Goal: Transaction & Acquisition: Purchase product/service

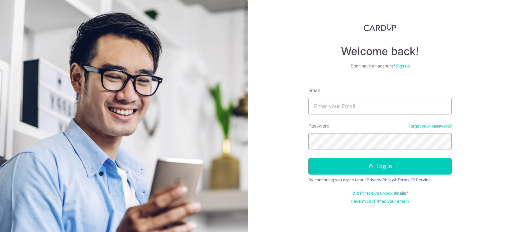
type input "david.zx.tan@gmail.com"
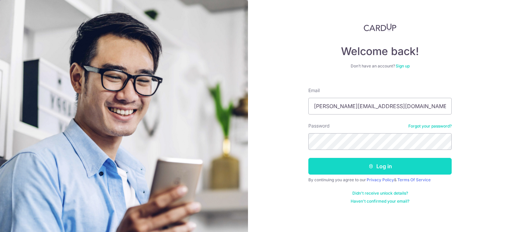
click at [320, 168] on button "Log in" at bounding box center [380, 166] width 143 height 17
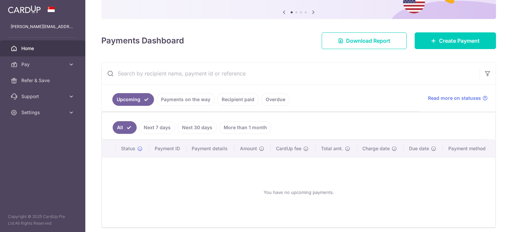
scroll to position [67, 0]
click at [198, 102] on link "Payments on the way" at bounding box center [186, 99] width 58 height 13
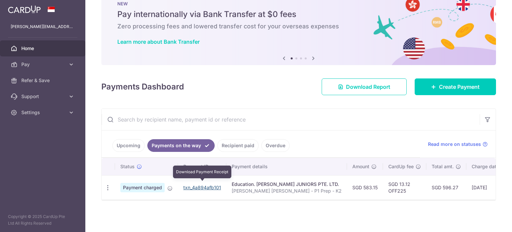
scroll to position [0, 0]
click at [202, 185] on link "txn_4a894afb101" at bounding box center [203, 188] width 38 height 6
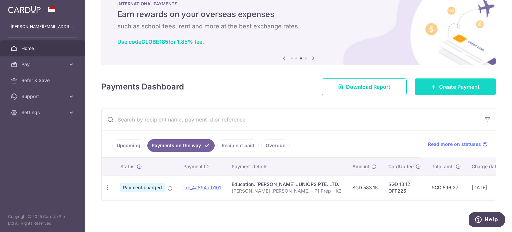
click at [442, 85] on span "Create Payment" at bounding box center [459, 87] width 41 height 8
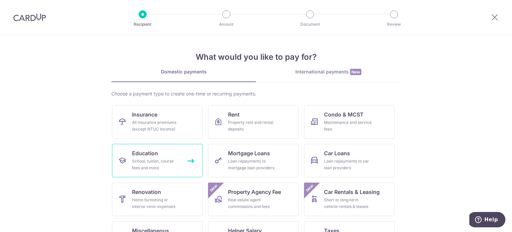
click at [183, 156] on link "Education School, tuition, course fees and more" at bounding box center [157, 160] width 91 height 33
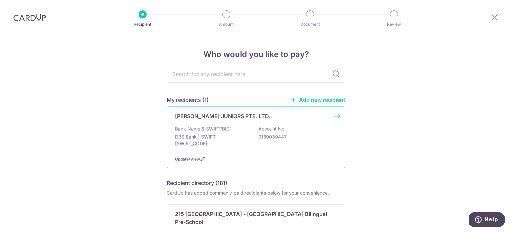
click at [264, 147] on div "Bank Name & SWIFT/BIC: DBS Bank | SWIFT: DBSSSGSGXXX Account No: 0159039447" at bounding box center [256, 137] width 162 height 25
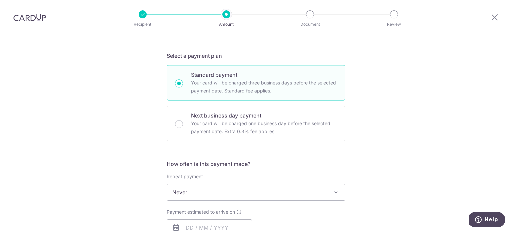
scroll to position [167, 0]
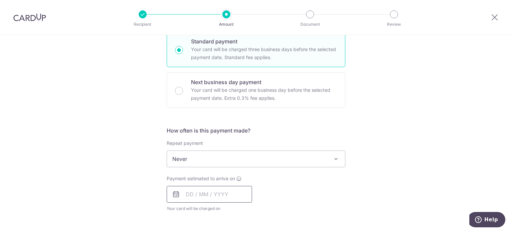
click at [181, 193] on input "text" at bounding box center [209, 194] width 85 height 17
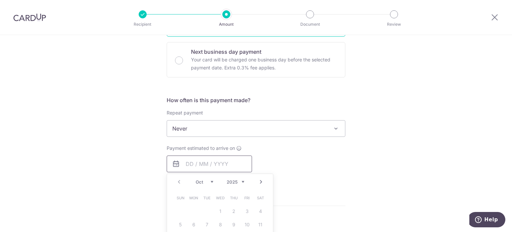
scroll to position [234, 0]
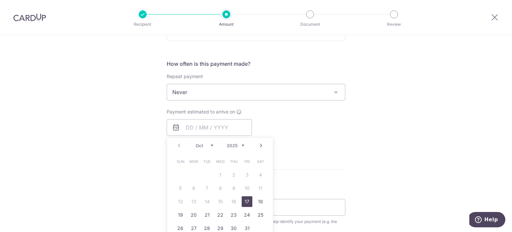
drag, startPoint x: 244, startPoint y: 201, endPoint x: 295, endPoint y: 186, distance: 53.2
click at [244, 201] on link "17" at bounding box center [247, 201] width 11 height 11
type input "[DATE]"
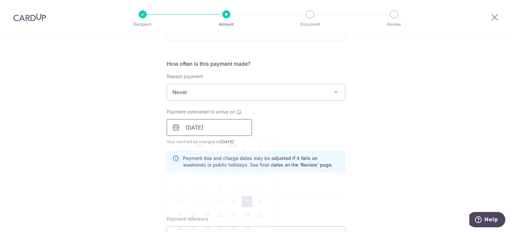
click at [184, 129] on input "[DATE]" at bounding box center [209, 127] width 85 height 17
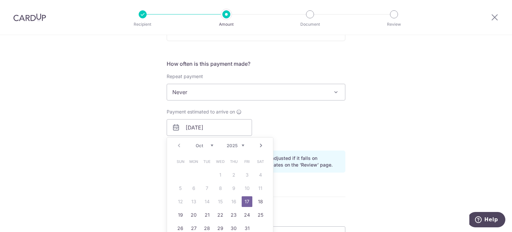
click at [231, 200] on table "Sun Mon Tue Wed Thu Fri Sat 1 2 3 4 5 6 7 8 9 10 11 12 13 14 15 16 17 18 19 20 …" at bounding box center [220, 195] width 93 height 80
click at [243, 200] on link "17" at bounding box center [247, 201] width 11 height 11
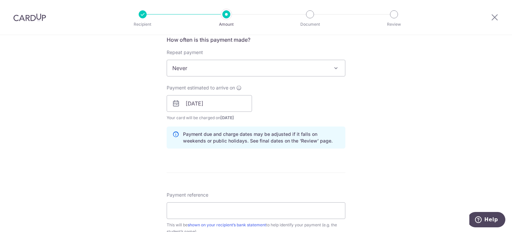
scroll to position [334, 0]
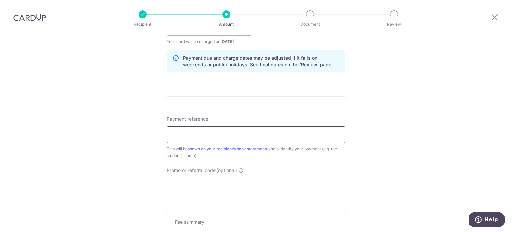
click at [253, 137] on input "Payment reference" at bounding box center [256, 134] width 179 height 17
type input "[PERSON_NAME] - ACE NC P5"
click at [248, 191] on input "Promo or referral code (optional)" at bounding box center [256, 185] width 179 height 17
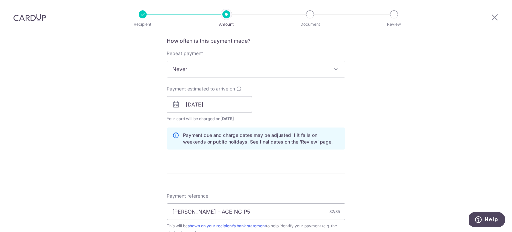
scroll to position [323, 0]
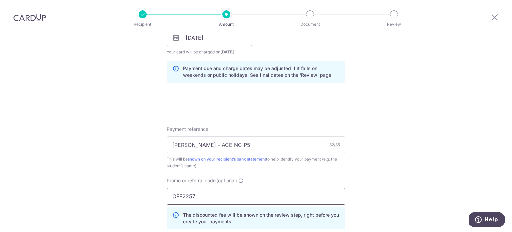
type input "OFF225"
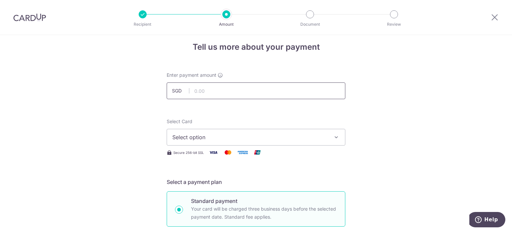
scroll to position [0, 0]
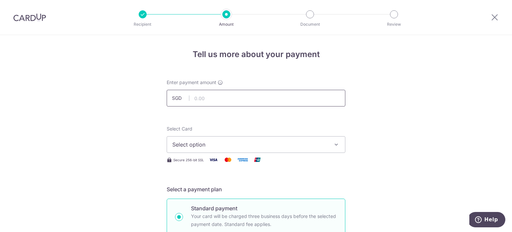
click at [196, 101] on input "text" at bounding box center [256, 98] width 179 height 17
type input "766.25"
click at [255, 131] on div "Select Card Select option Add credit card Your Cards **** 1972 **** 1466 **** 1…" at bounding box center [256, 138] width 179 height 27
click at [243, 142] on span "Select option" at bounding box center [249, 144] width 155 height 8
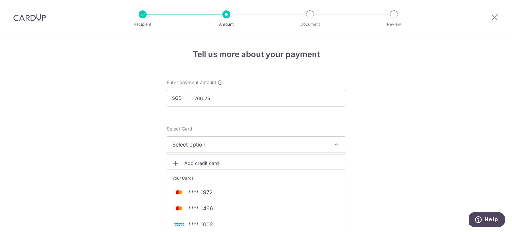
scroll to position [33, 0]
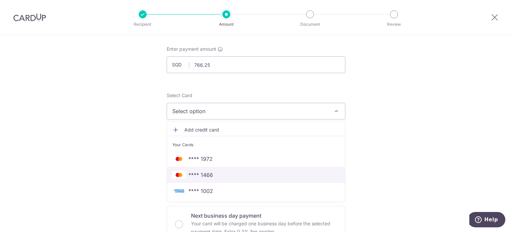
click at [220, 173] on span "**** 1466" at bounding box center [255, 175] width 167 height 8
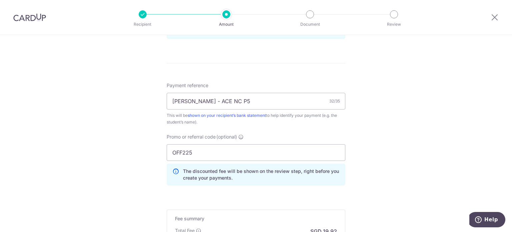
scroll to position [434, 0]
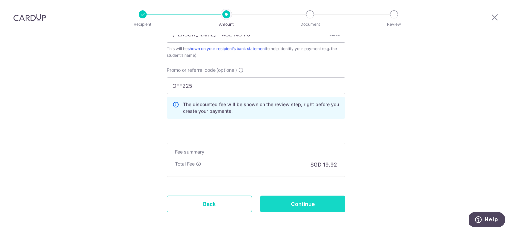
click at [288, 205] on input "Continue" at bounding box center [302, 204] width 85 height 17
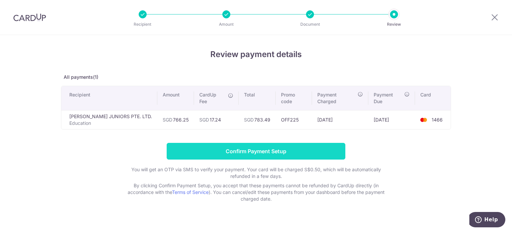
click at [250, 143] on input "Confirm Payment Setup" at bounding box center [256, 151] width 179 height 17
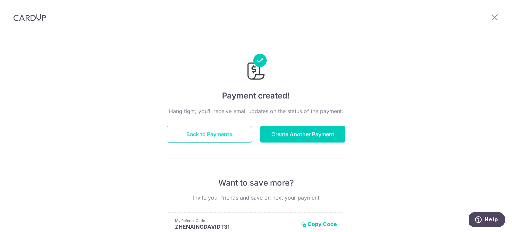
click at [235, 135] on button "Back to Payments" at bounding box center [209, 134] width 85 height 17
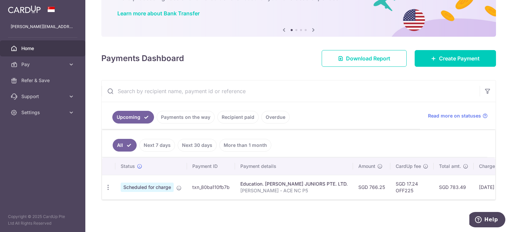
click at [195, 115] on link "Payments on the way" at bounding box center [186, 117] width 58 height 13
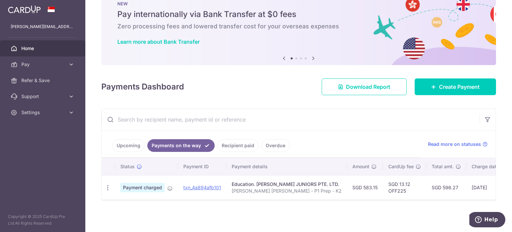
scroll to position [23, 0]
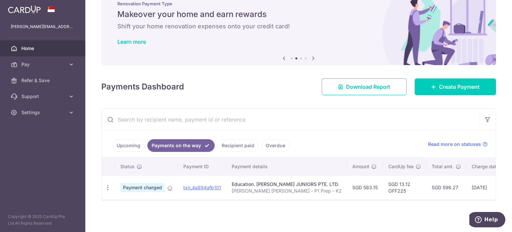
click at [120, 142] on link "Upcoming" at bounding box center [128, 145] width 32 height 13
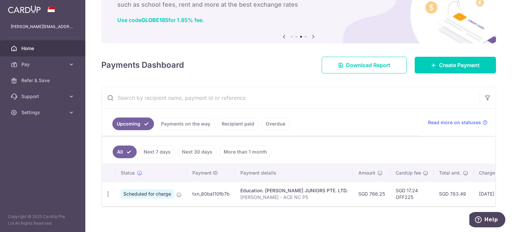
scroll to position [51, 0]
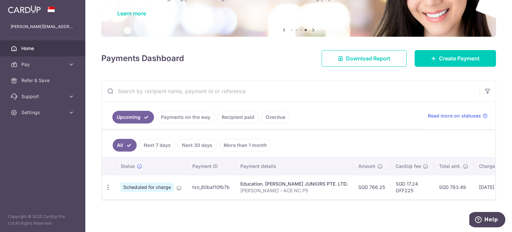
click at [236, 115] on link "Recipient paid" at bounding box center [238, 117] width 41 height 13
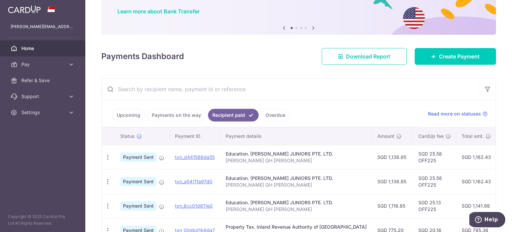
click at [157, 114] on link "Payments on the way" at bounding box center [176, 115] width 58 height 13
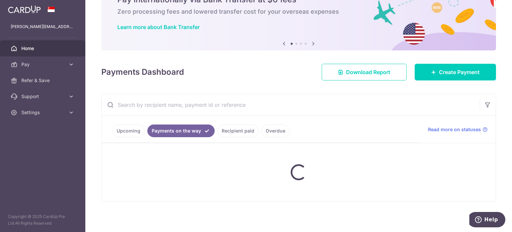
scroll to position [23, 0]
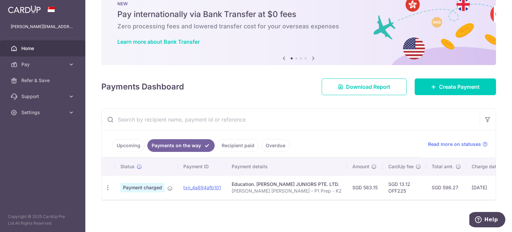
click at [131, 141] on link "Upcoming" at bounding box center [128, 145] width 32 height 13
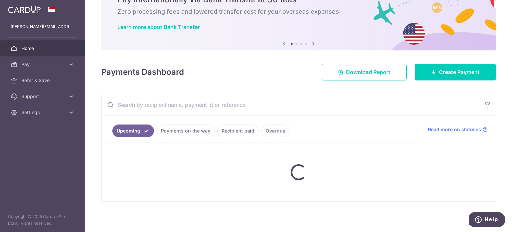
scroll to position [51, 0]
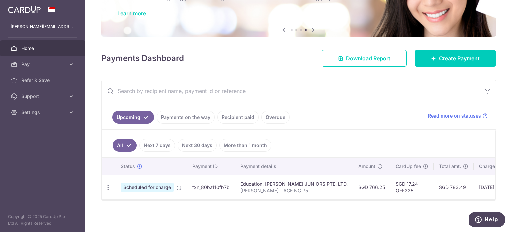
click at [199, 118] on link "Payments on the way" at bounding box center [186, 117] width 58 height 13
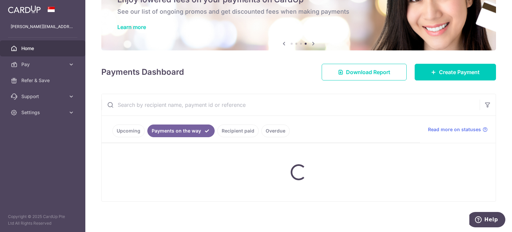
scroll to position [23, 0]
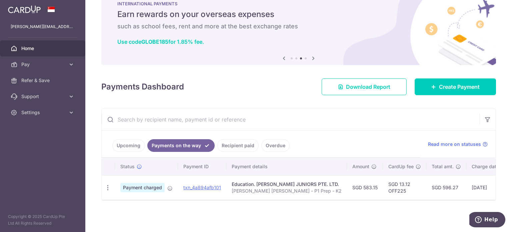
click at [130, 144] on link "Upcoming" at bounding box center [128, 145] width 32 height 13
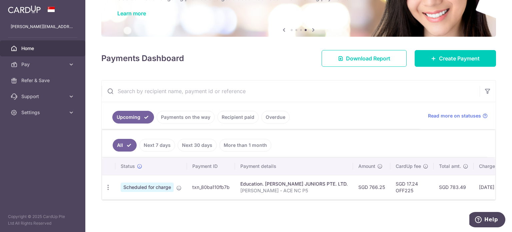
scroll to position [51, 0]
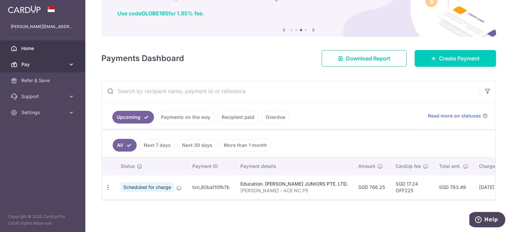
click at [73, 65] on icon at bounding box center [71, 64] width 7 height 7
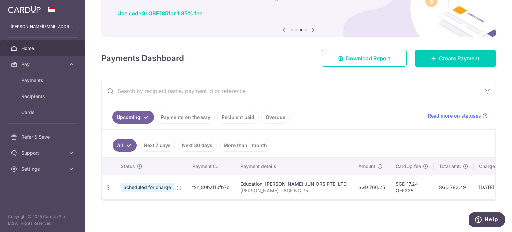
click at [182, 116] on link "Payments on the way" at bounding box center [186, 117] width 58 height 13
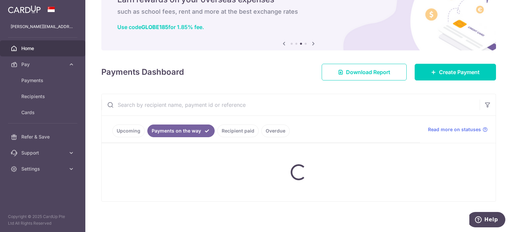
scroll to position [23, 0]
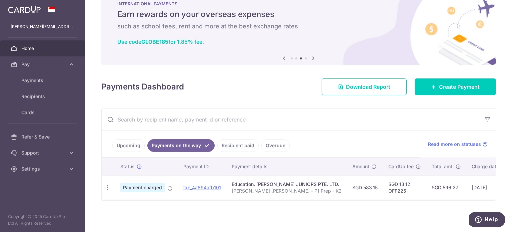
click at [227, 143] on link "Recipient paid" at bounding box center [238, 145] width 41 height 13
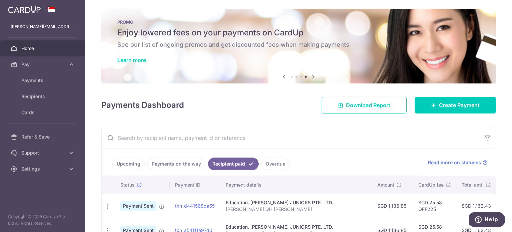
scroll to position [0, 0]
